Goal: Task Accomplishment & Management: Use online tool/utility

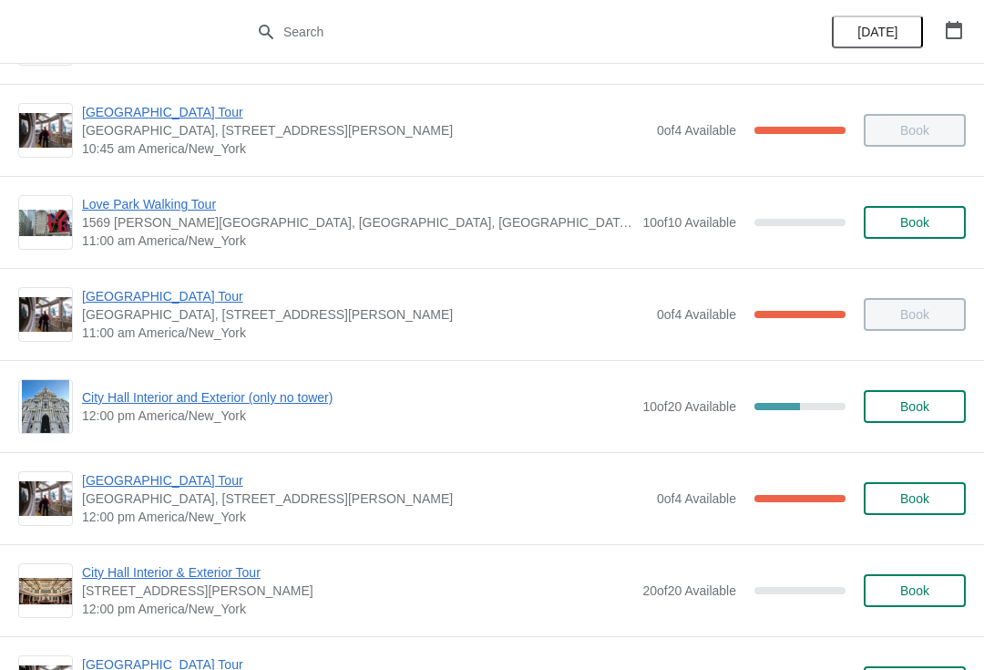
scroll to position [546, 0]
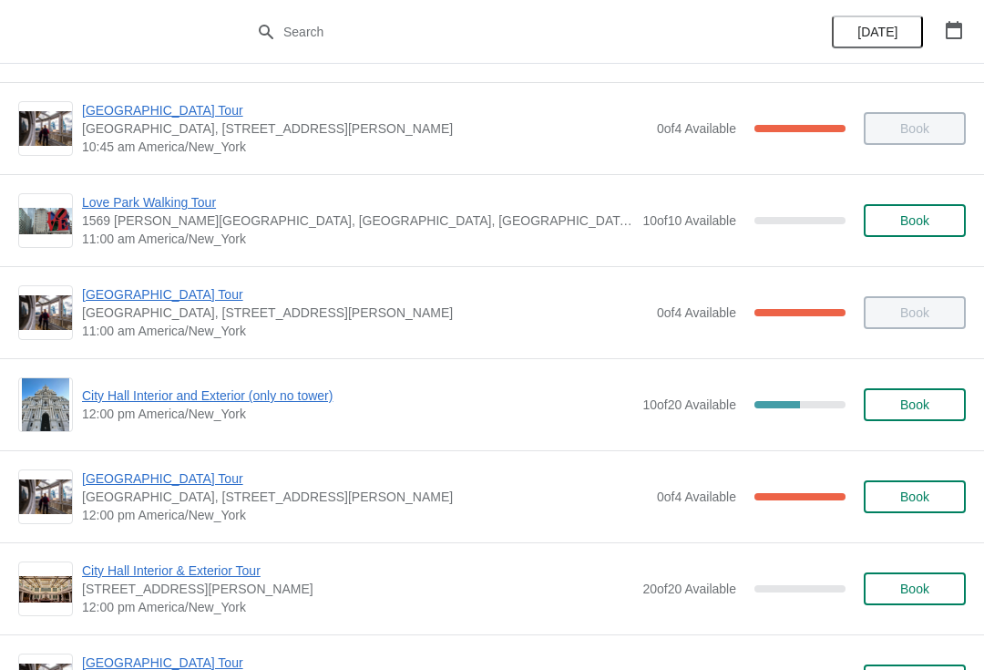
click at [298, 417] on span "12:00 pm America/New_York" at bounding box center [357, 413] width 551 height 18
click at [937, 413] on button "Book" at bounding box center [915, 404] width 102 height 33
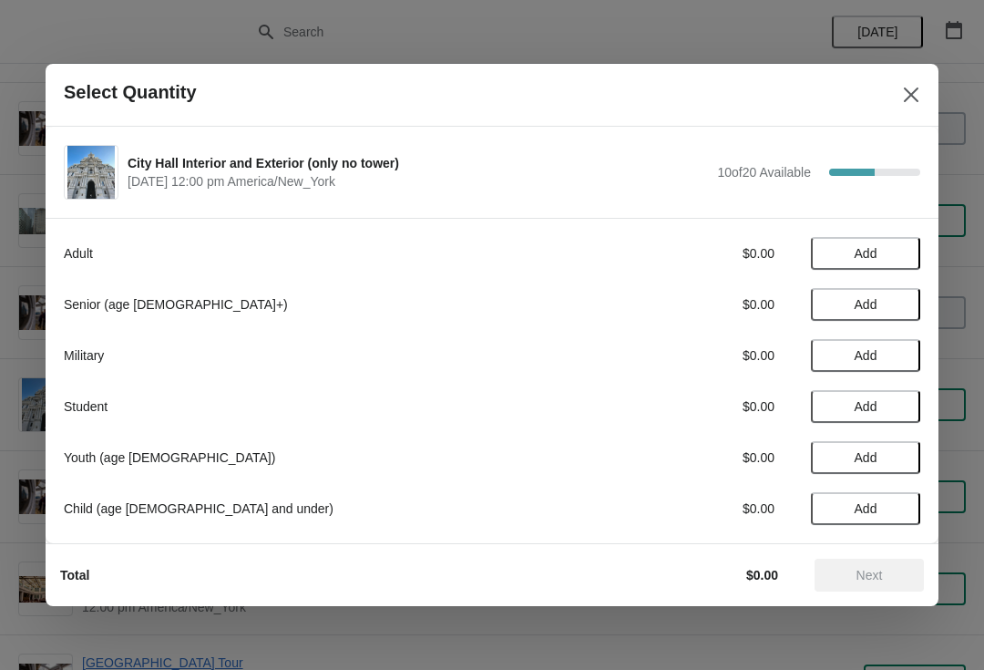
click at [893, 264] on button "Add" at bounding box center [865, 253] width 109 height 33
click at [899, 261] on icon at bounding box center [896, 253] width 19 height 19
click at [894, 577] on span "Next" at bounding box center [869, 575] width 80 height 15
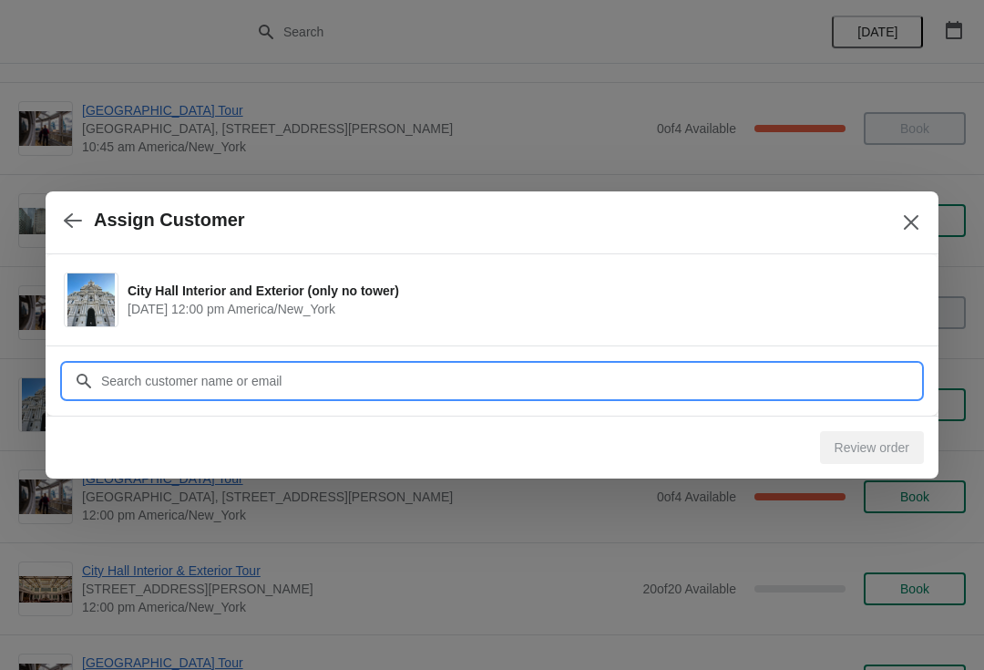
click at [786, 387] on input "Customer" at bounding box center [510, 380] width 820 height 33
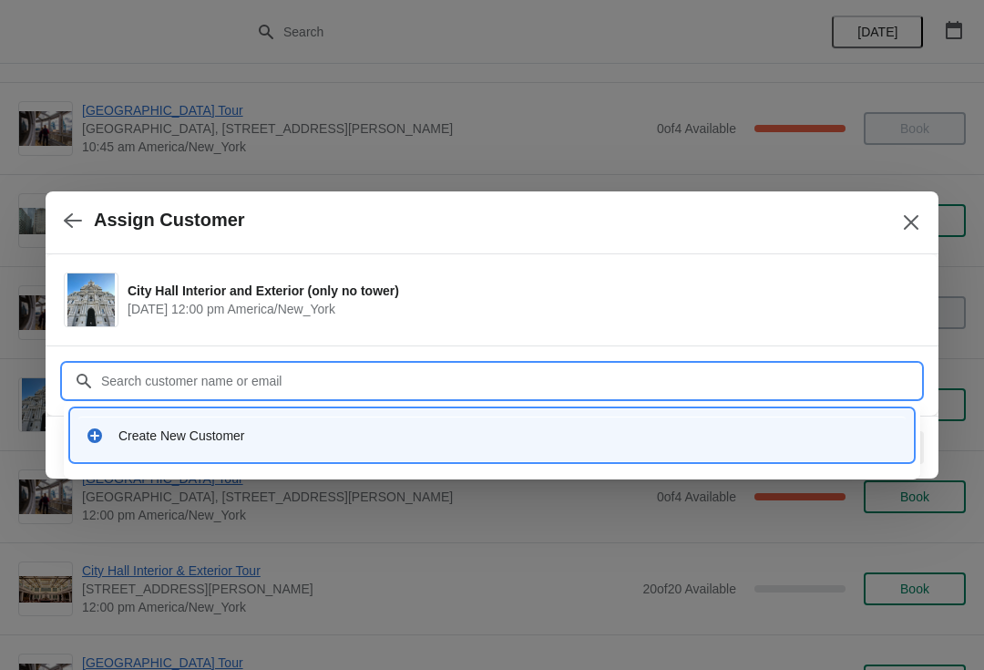
click at [465, 425] on div "Create New Customer" at bounding box center [491, 434] width 827 height 37
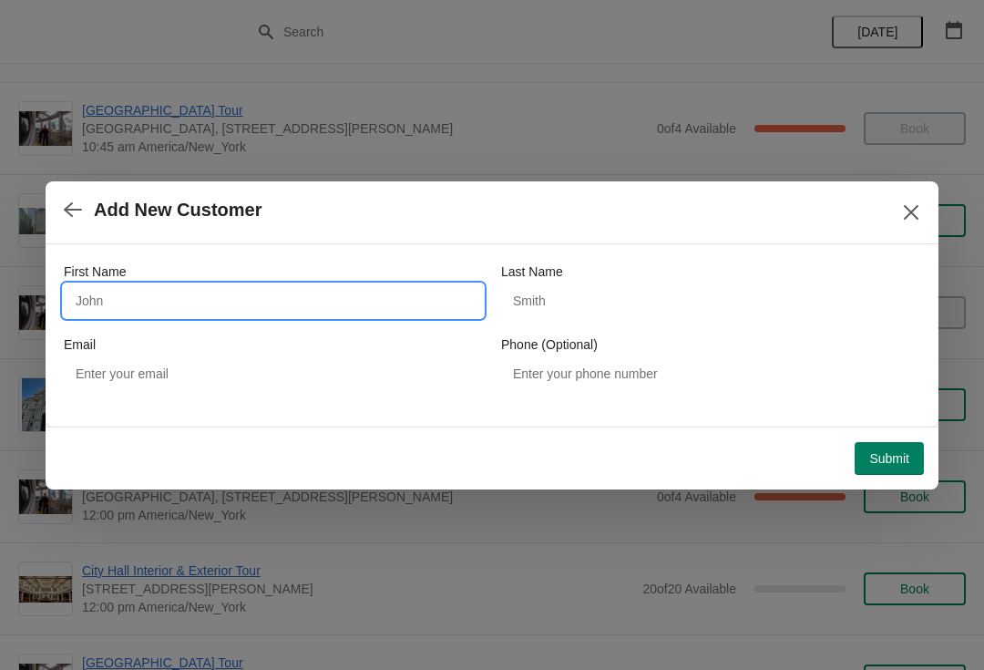
click at [199, 314] on input "First Name" at bounding box center [273, 300] width 419 height 33
type input "Ian"
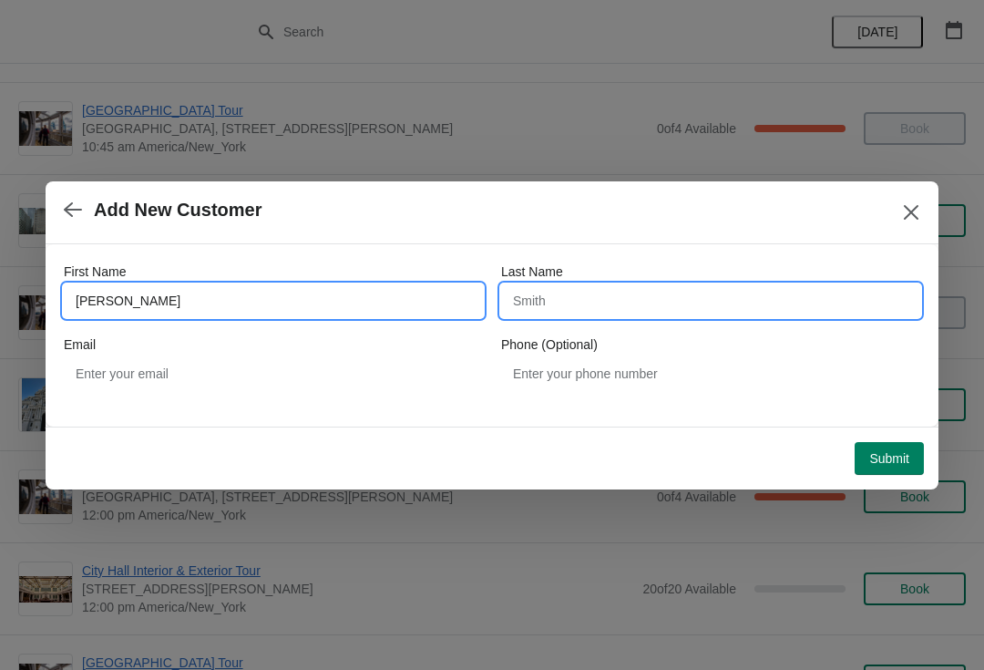
click at [723, 304] on input "Last Name" at bounding box center [710, 300] width 419 height 33
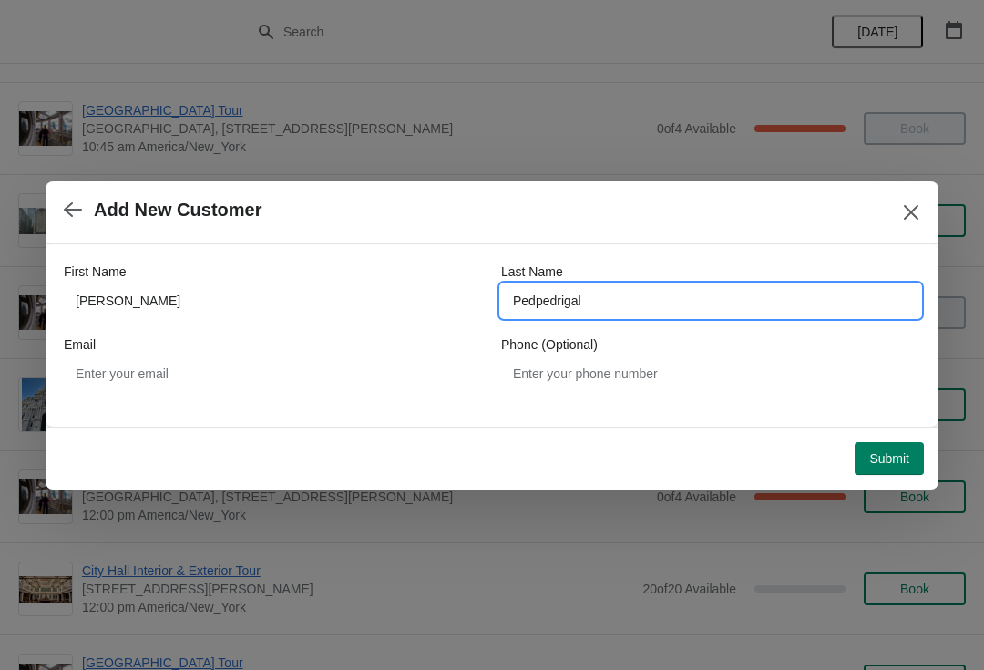
type input "Pedpedrigal"
click at [919, 462] on button "Submit" at bounding box center [888, 458] width 69 height 33
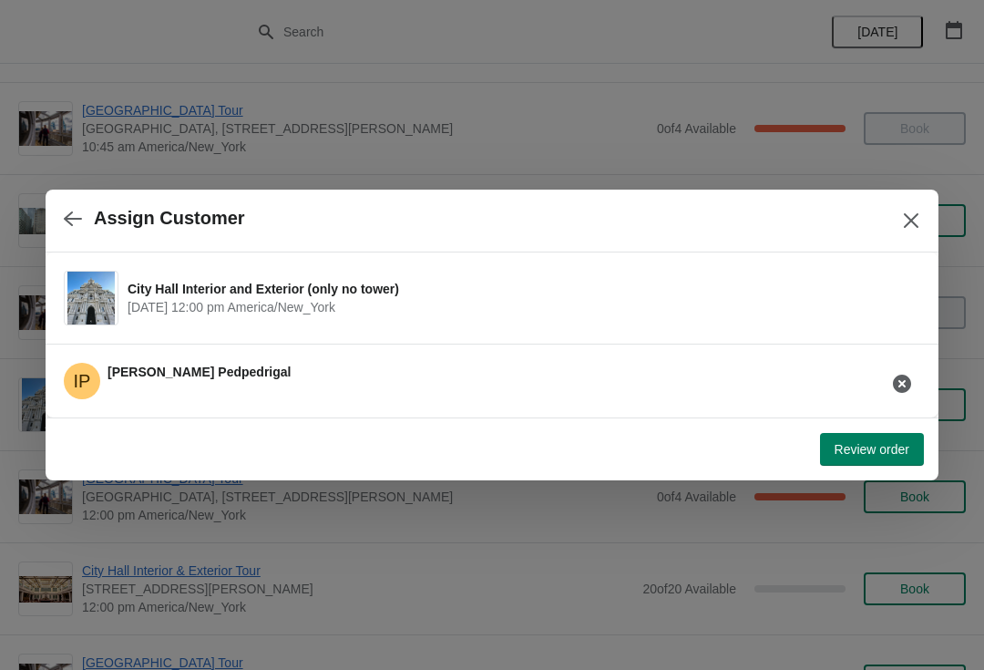
click at [907, 450] on span "Review order" at bounding box center [871, 449] width 75 height 15
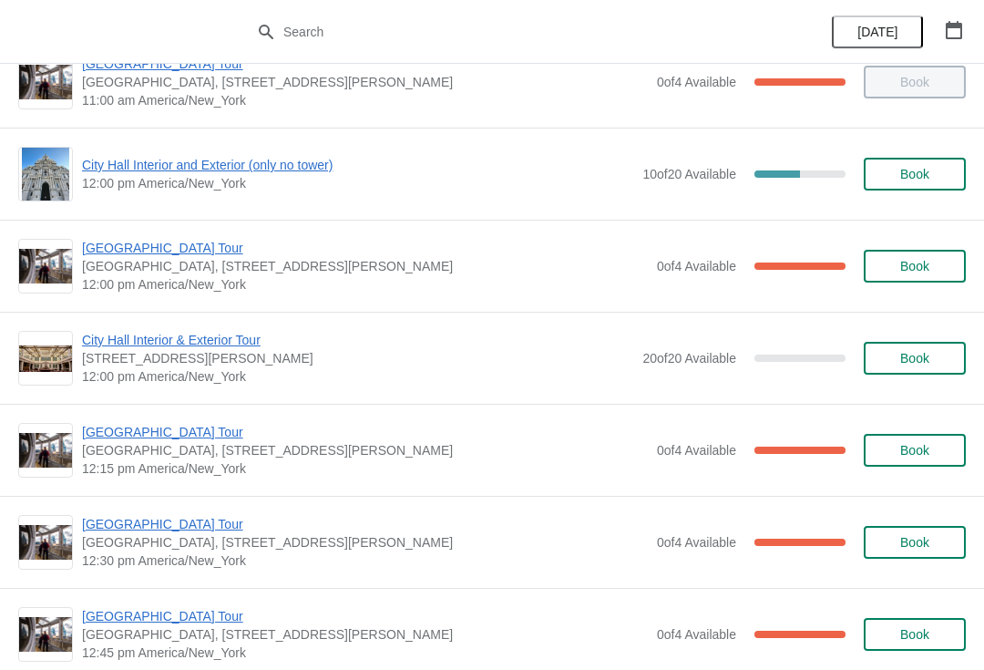
scroll to position [773, 0]
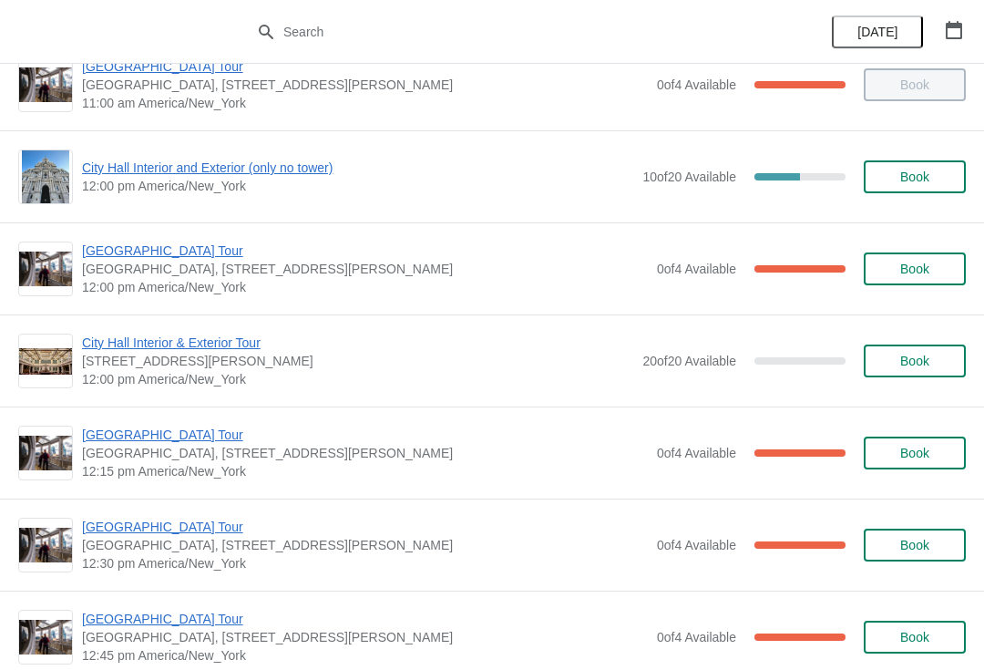
click at [186, 246] on span "[GEOGRAPHIC_DATA] Tour" at bounding box center [365, 250] width 566 height 18
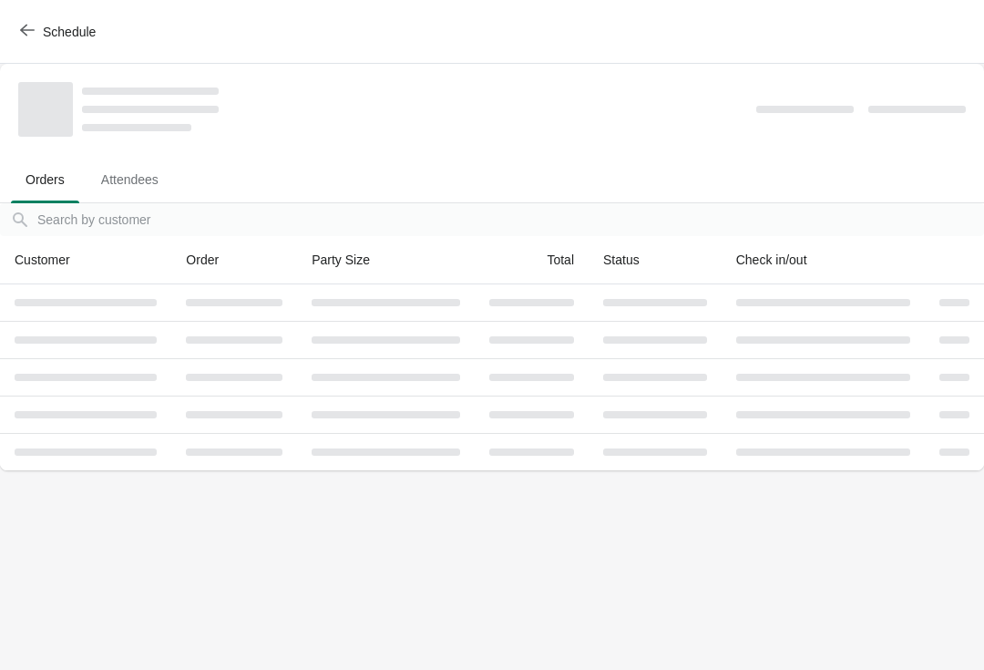
scroll to position [0, 0]
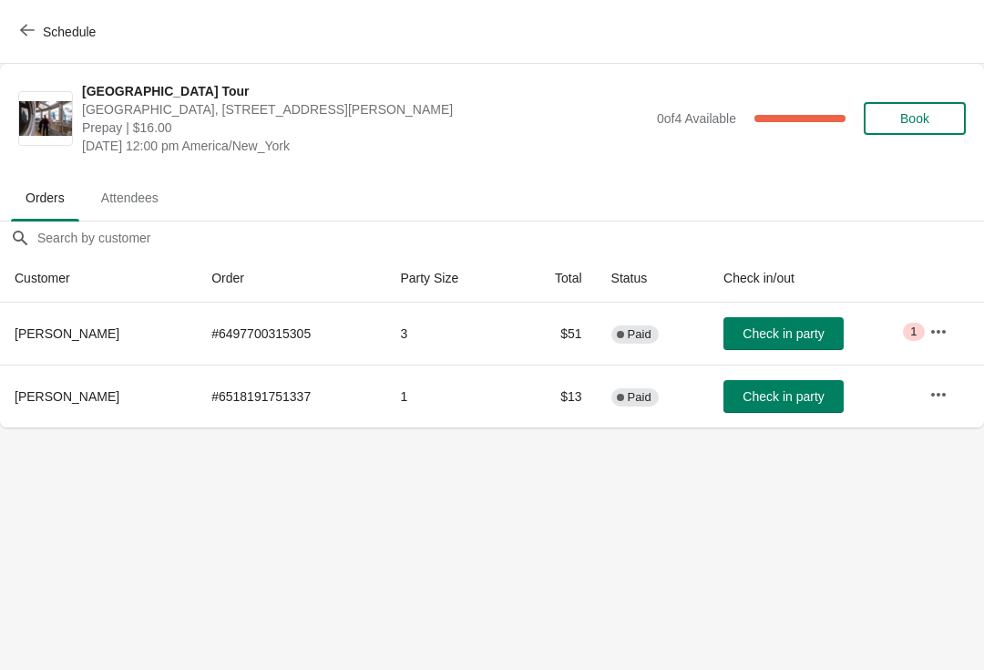
click at [29, 38] on span "button" at bounding box center [27, 31] width 15 height 17
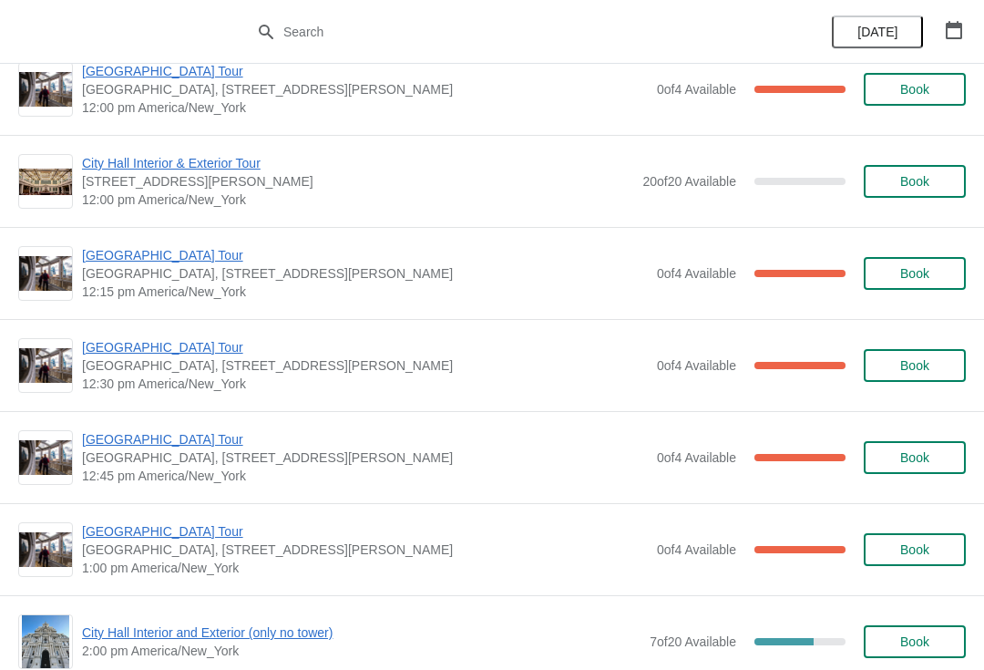
scroll to position [991, 0]
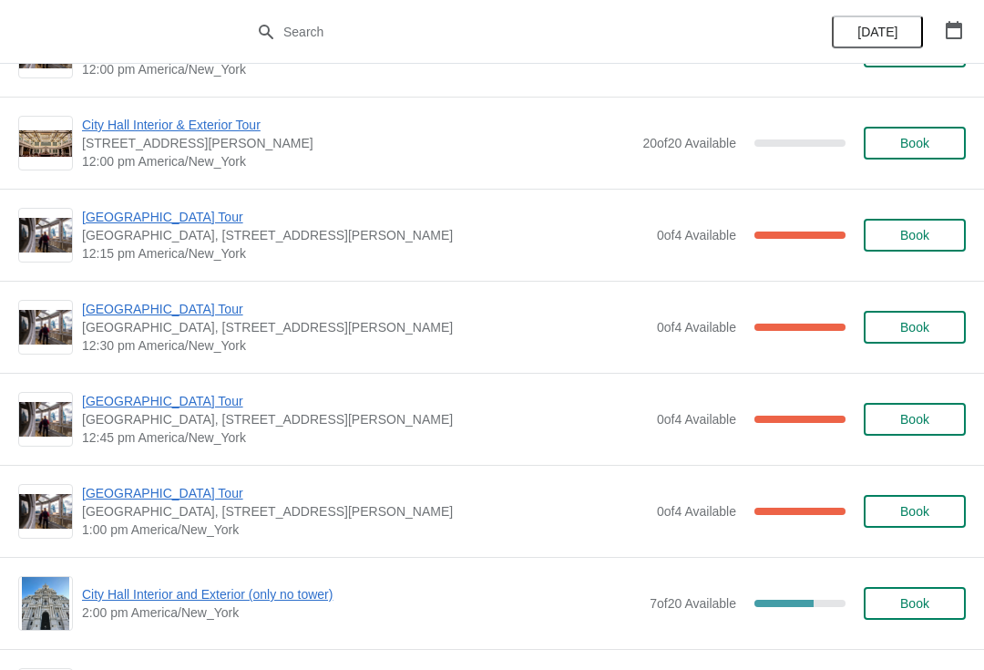
click at [128, 496] on span "[GEOGRAPHIC_DATA] Tour" at bounding box center [365, 493] width 566 height 18
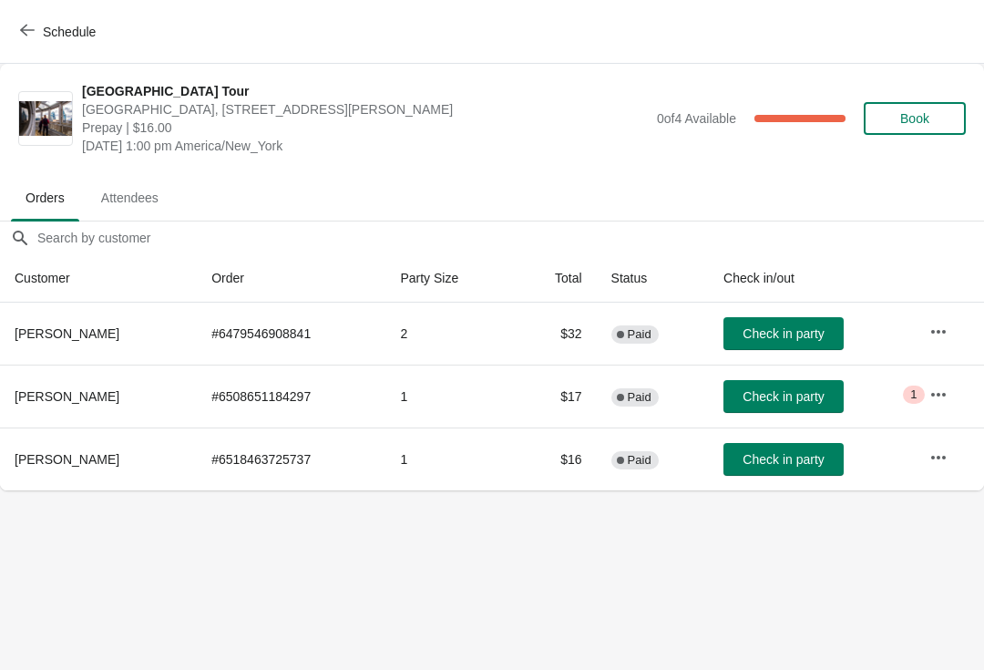
click at [41, 42] on button "Schedule" at bounding box center [59, 31] width 101 height 33
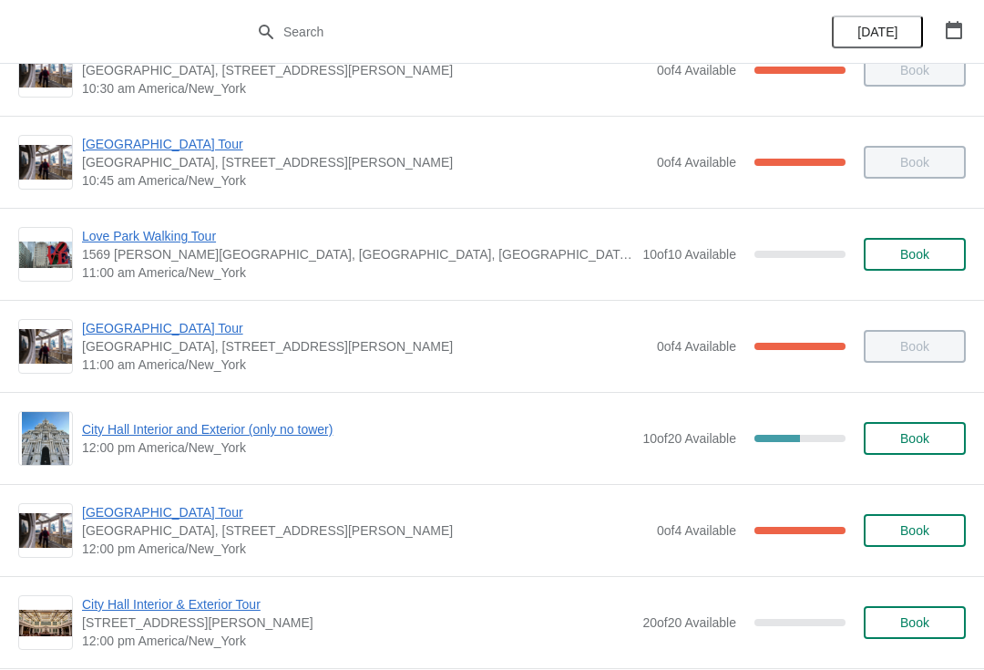
scroll to position [514, 0]
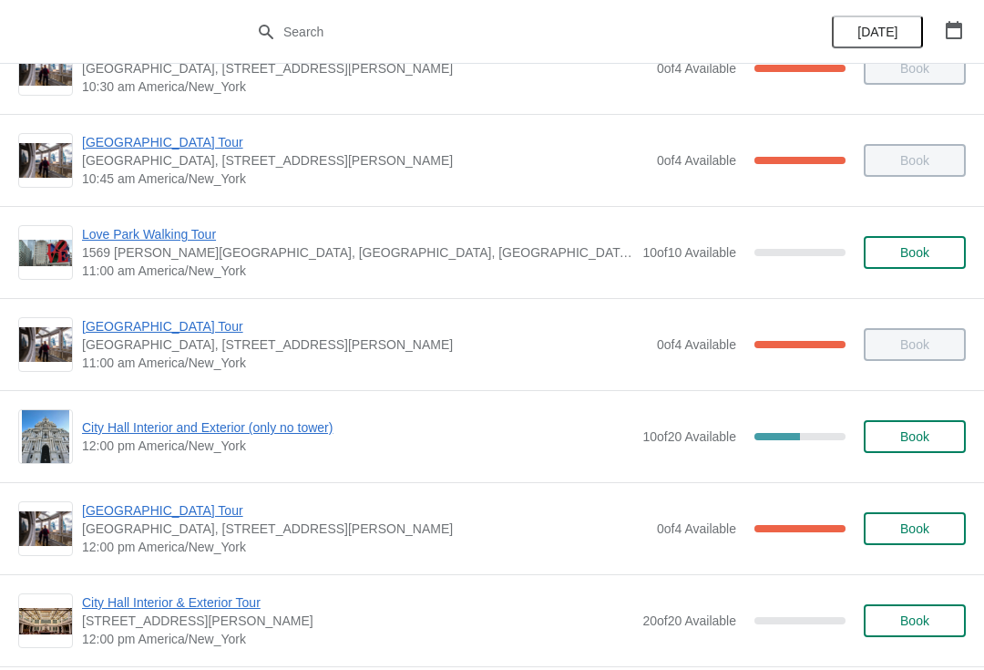
click at [144, 434] on span "City Hall Interior and Exterior (only no tower)" at bounding box center [357, 427] width 551 height 18
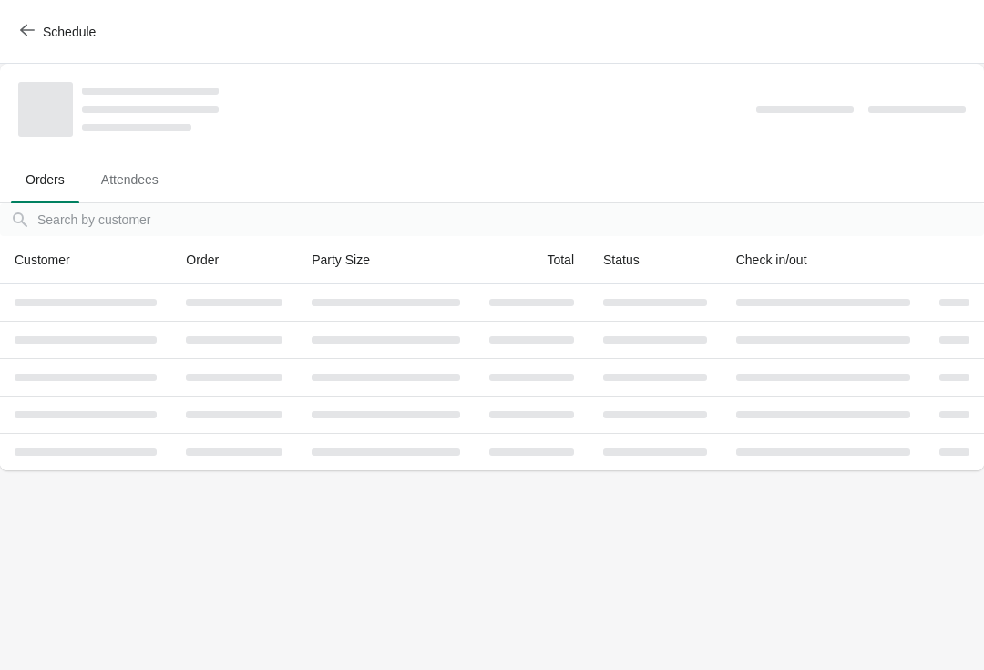
scroll to position [0, 0]
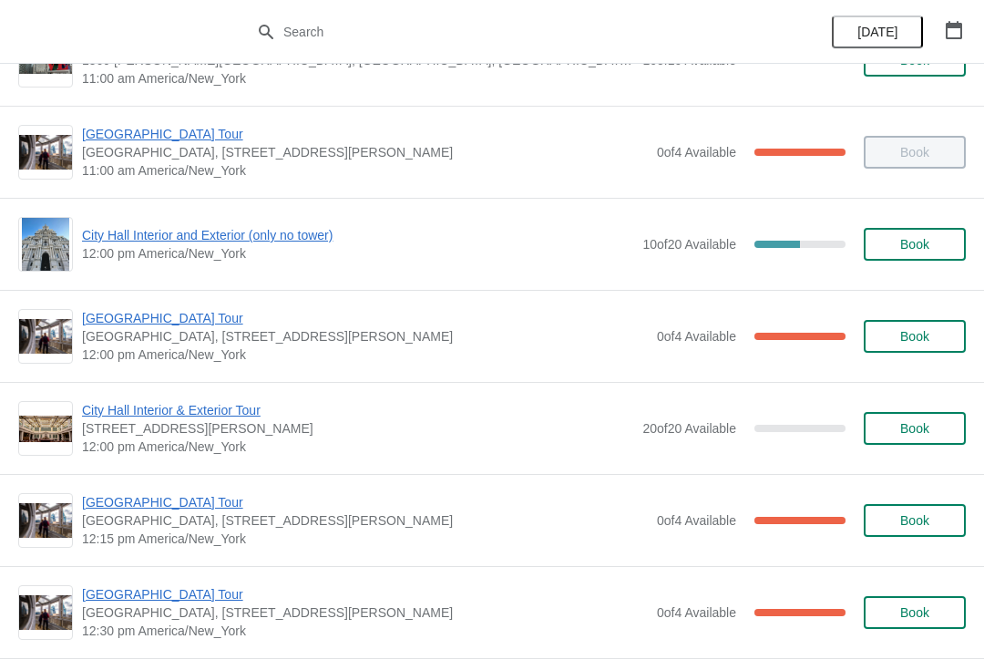
scroll to position [697, 0]
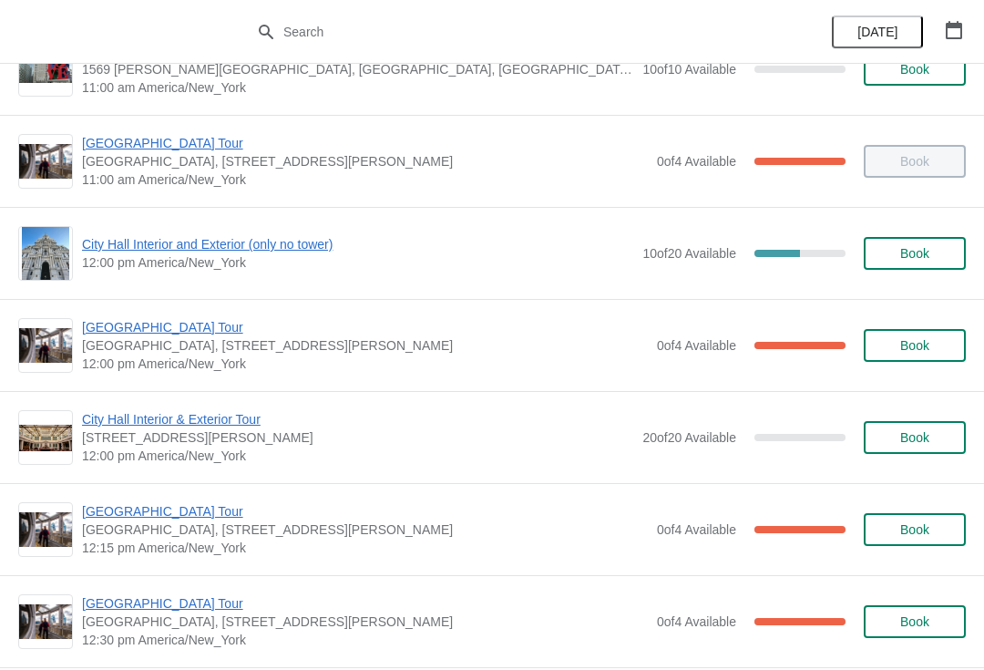
click at [161, 332] on span "[GEOGRAPHIC_DATA] Tour" at bounding box center [365, 327] width 566 height 18
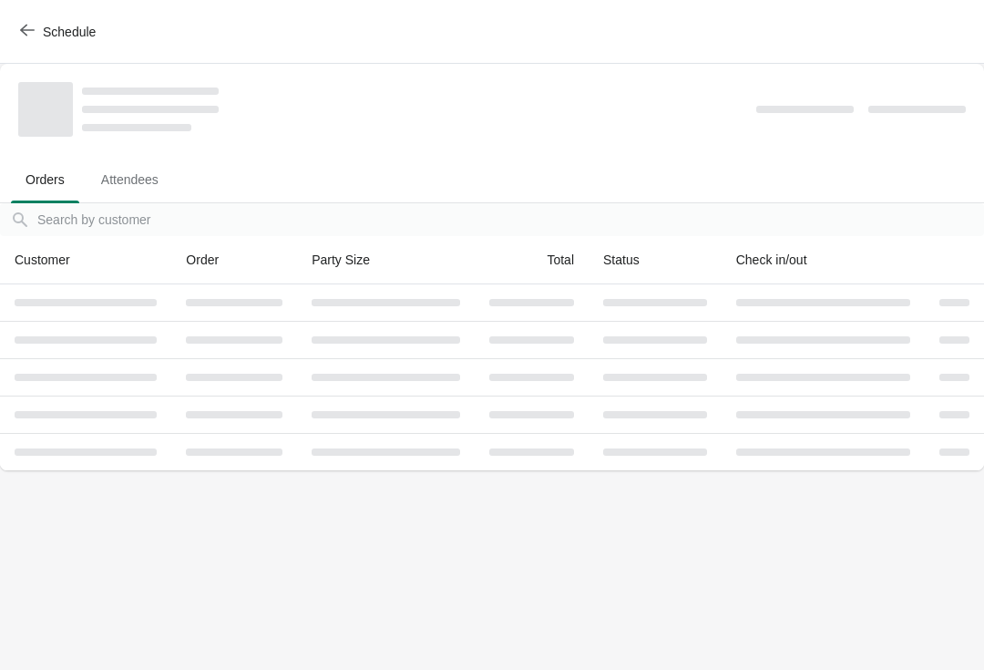
scroll to position [0, 0]
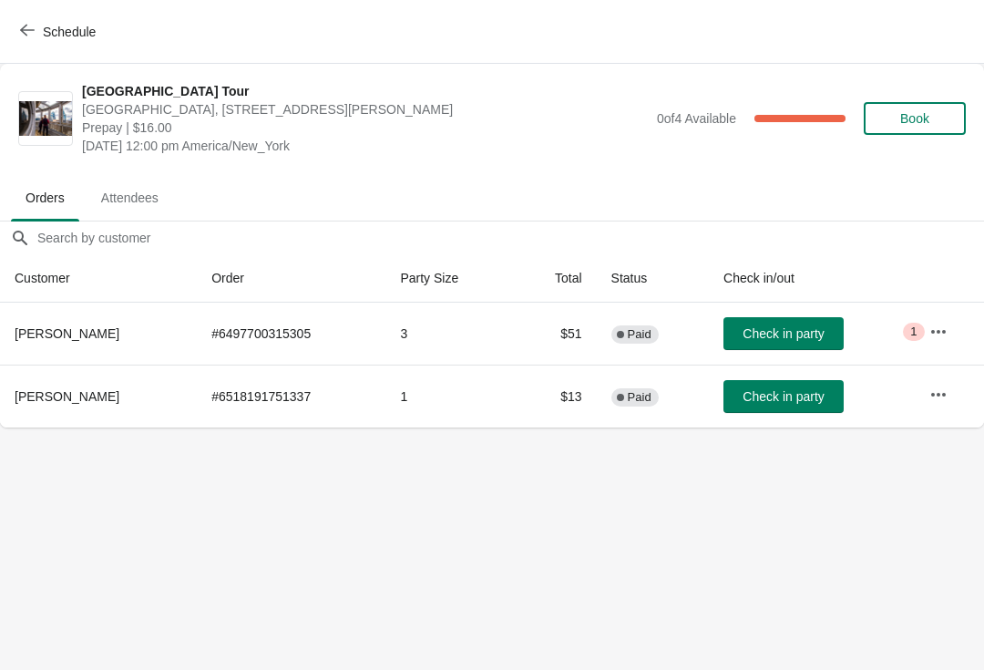
click at [802, 327] on span "Check in party" at bounding box center [782, 333] width 81 height 15
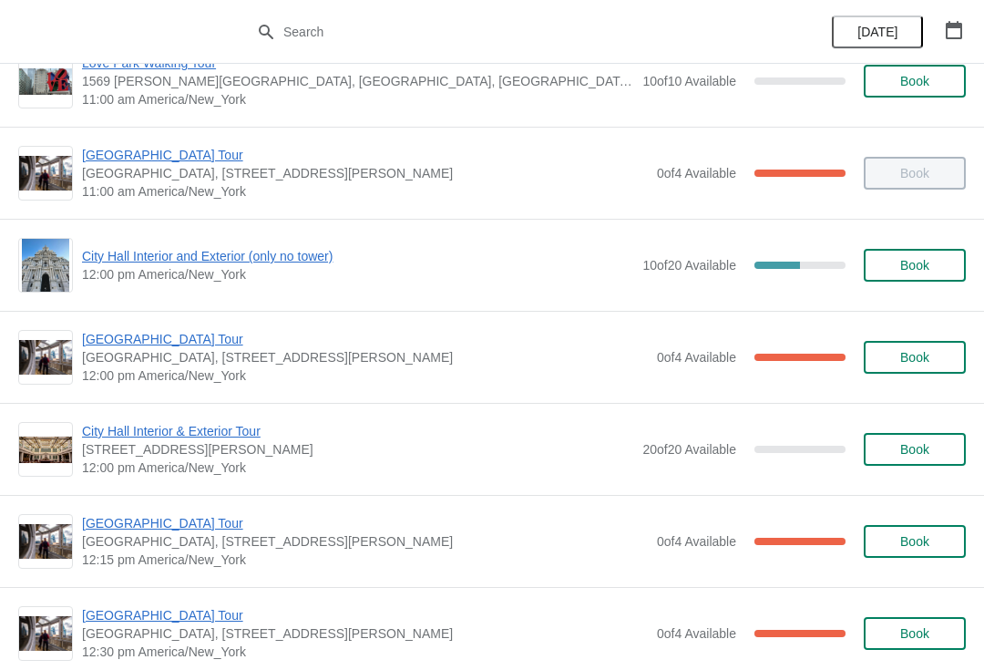
scroll to position [692, 0]
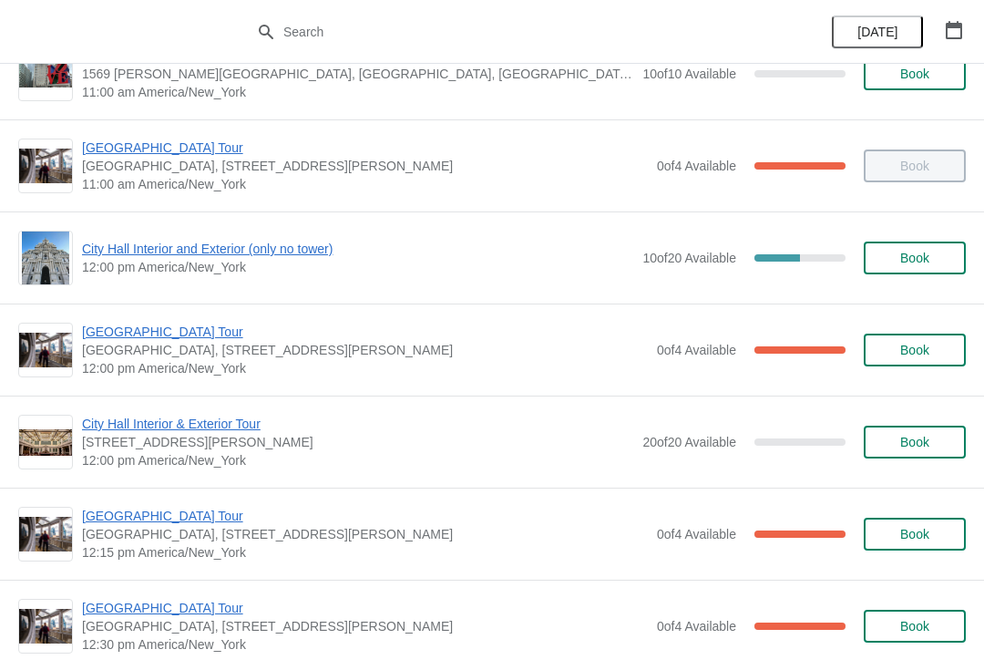
click at [312, 221] on div "City Hall Interior and Exterior (only no tower) 12:00 pm America/New_York 10 of…" at bounding box center [492, 257] width 984 height 92
click at [308, 256] on span "City Hall Interior and Exterior (only no tower)" at bounding box center [357, 249] width 551 height 18
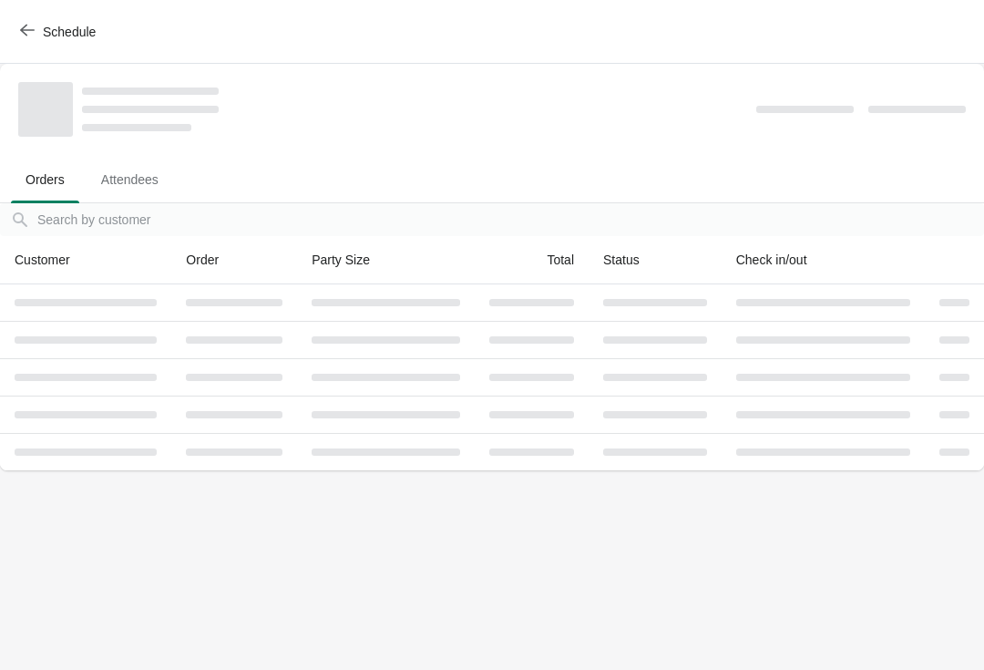
scroll to position [0, 0]
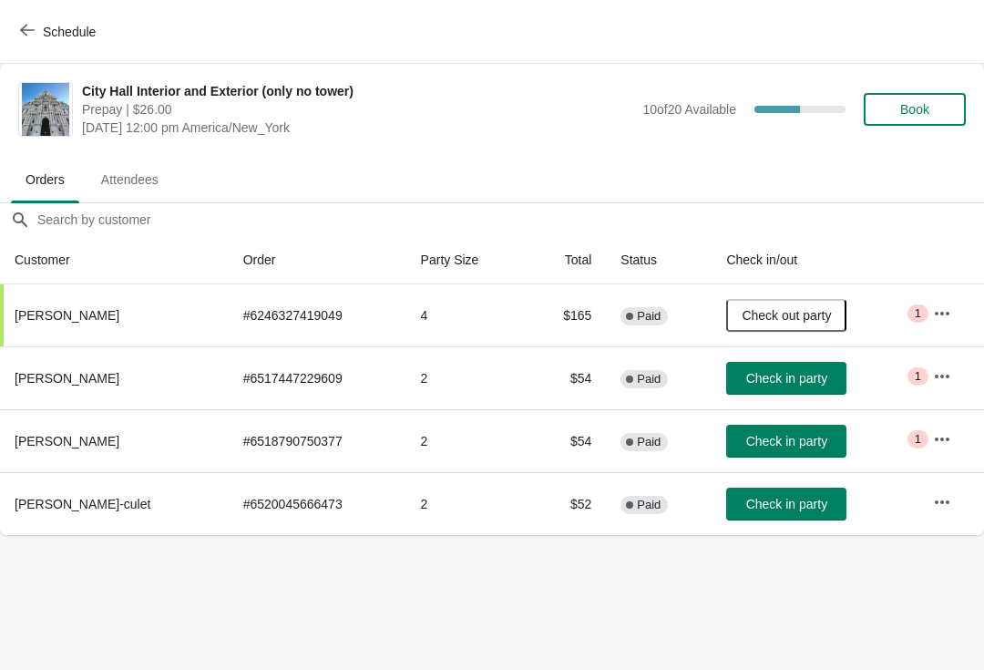
click at [813, 372] on span "Check in party" at bounding box center [786, 378] width 81 height 15
